Goal: Task Accomplishment & Management: Complete application form

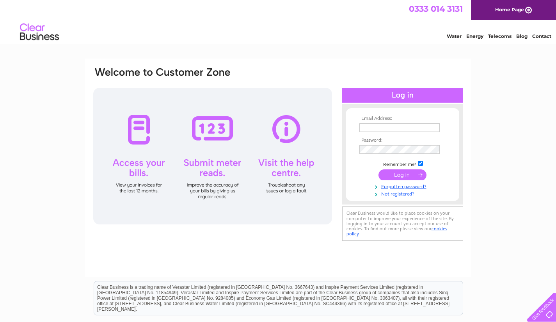
click at [395, 194] on link "Not registered?" at bounding box center [403, 193] width 89 height 7
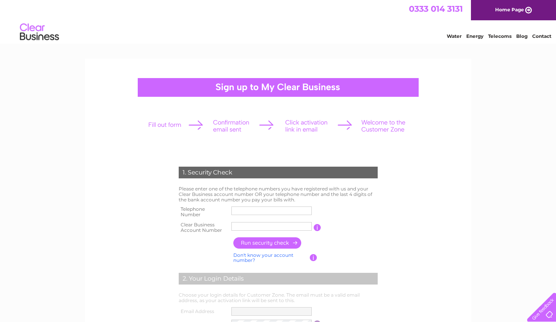
click at [245, 208] on input "text" at bounding box center [271, 210] width 80 height 9
type input "01315571000"
click at [244, 225] on input "text" at bounding box center [271, 226] width 80 height 9
type input "CB1093526"
click at [271, 243] on input "button" at bounding box center [267, 242] width 69 height 11
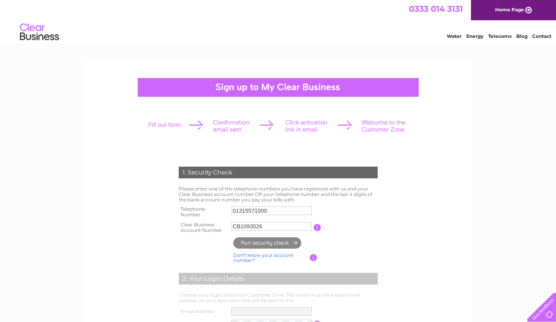
type input "**********"
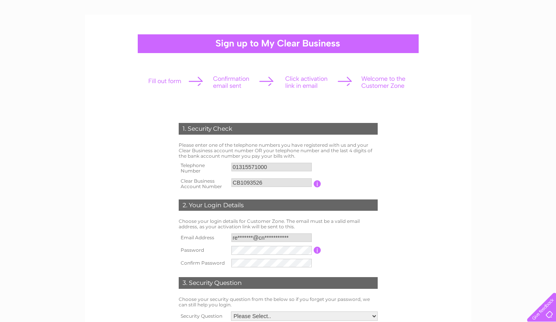
scroll to position [45, 0]
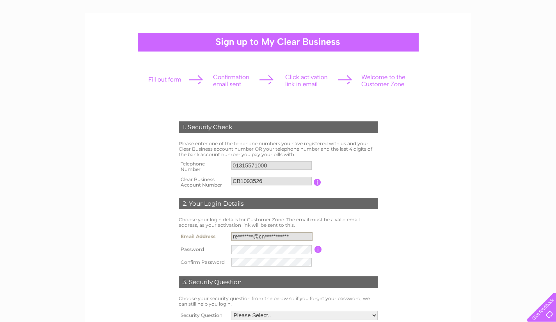
drag, startPoint x: 293, startPoint y: 235, endPoint x: 227, endPoint y: 236, distance: 65.9
click at [227, 236] on tr "**********" at bounding box center [278, 236] width 203 height 13
click at [319, 238] on table "**********" at bounding box center [278, 249] width 203 height 39
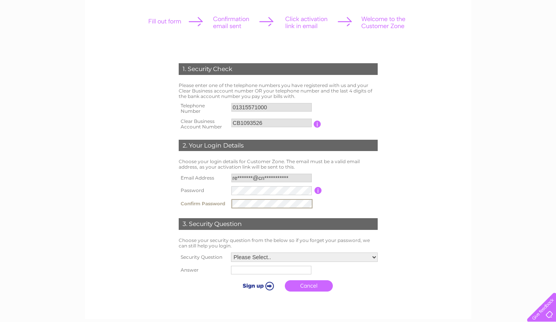
scroll to position [105, 0]
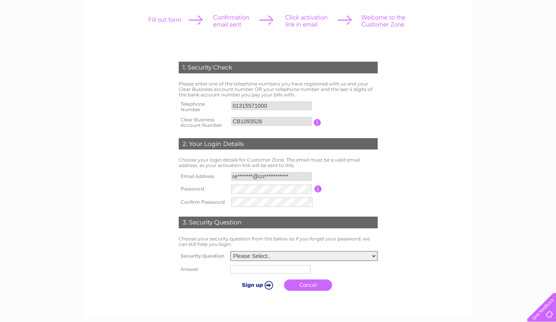
click at [259, 257] on select "Please Select.. In what town or city was your first job? In what town or city d…" at bounding box center [303, 256] width 147 height 10
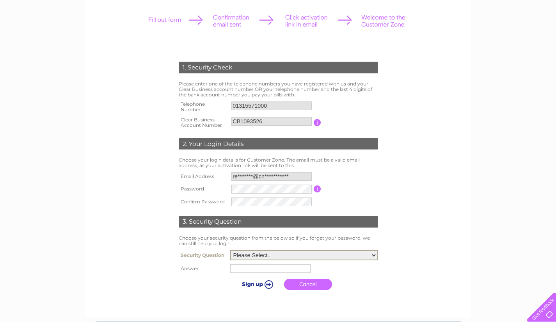
select select "5"
click at [230, 250] on select "Please Select.. In what town or city was your first job? In what town or city d…" at bounding box center [303, 255] width 147 height 10
click at [249, 273] on td at bounding box center [304, 267] width 151 height 13
type input "Peter"
click at [251, 281] on input "submit" at bounding box center [257, 284] width 48 height 11
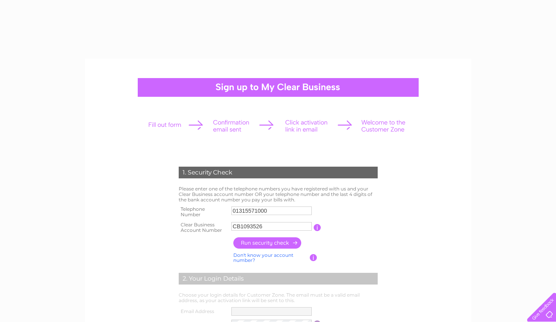
scroll to position [105, 0]
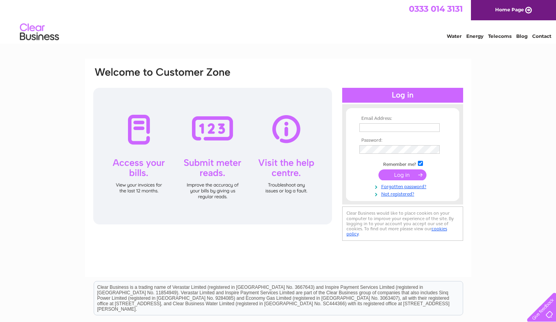
click at [378, 126] on input "text" at bounding box center [399, 127] width 80 height 9
type input "[EMAIL_ADDRESS][DOMAIN_NAME]"
click at [387, 180] on td at bounding box center [402, 175] width 90 height 15
click at [399, 174] on input "submit" at bounding box center [402, 174] width 48 height 11
